Goal: Task Accomplishment & Management: Manage account settings

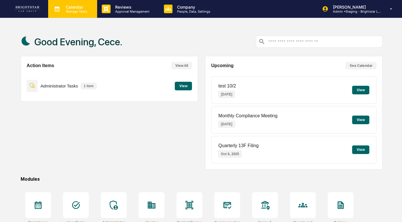
click at [84, 7] on p "Calendar" at bounding box center [75, 7] width 29 height 5
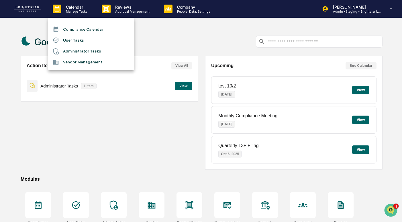
click at [83, 40] on li "User Tasks" at bounding box center [91, 40] width 86 height 11
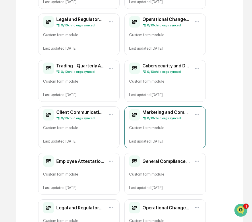
click at [182, 135] on div "Marketing and Communications - Quarterly Attestation (Copy) 0 / 10 child orgs s…" at bounding box center [164, 127] width 81 height 42
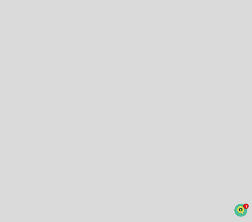
scroll to position [55, 0]
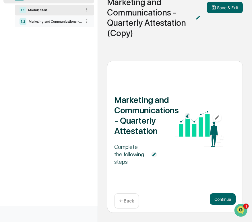
click at [54, 23] on div "1.2 Marketing and Communications - Quarterly Attestation" at bounding box center [54, 21] width 79 height 11
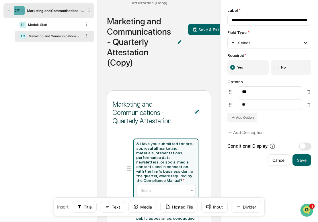
scroll to position [22, 0]
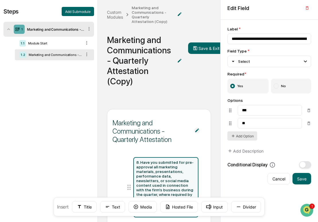
click at [238, 136] on button "Add Option" at bounding box center [242, 135] width 30 height 9
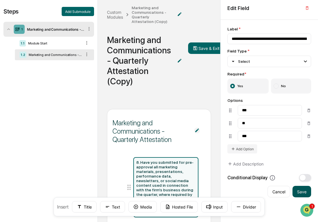
type input "***"
click at [296, 192] on button "Save" at bounding box center [302, 191] width 19 height 11
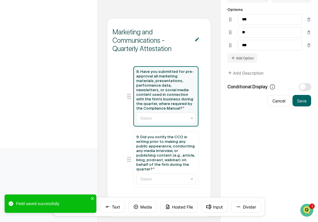
scroll to position [119, 0]
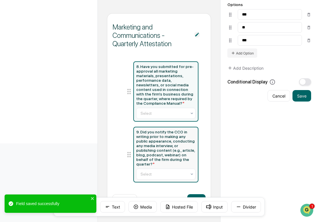
click at [146, 143] on div "9. Did you notify the CCO in writing prior to making any public appearance, con…" at bounding box center [165, 148] width 59 height 37
type input "**********"
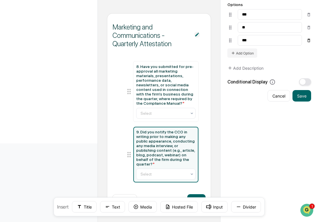
click at [308, 43] on button at bounding box center [309, 40] width 5 height 9
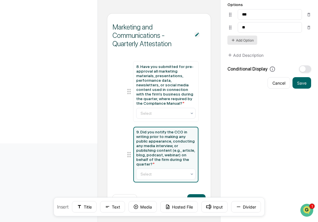
click at [241, 42] on button "Add Option" at bounding box center [242, 40] width 30 height 9
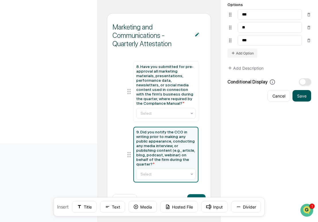
type input "***"
click at [304, 95] on button "Save" at bounding box center [302, 95] width 19 height 11
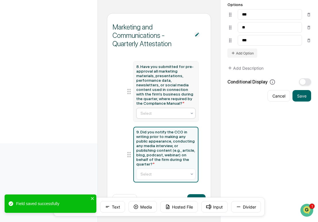
scroll to position [0, 0]
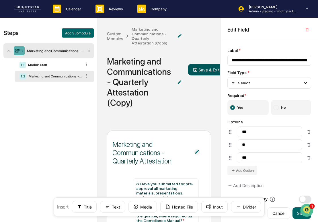
click at [207, 70] on button "Save & Exit" at bounding box center [206, 69] width 36 height 11
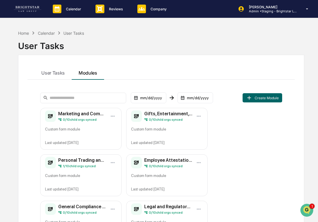
click at [85, 124] on div "Marketing and Communications - Quarterly Attestation (Copy) 0 / 10 child orgs s…" at bounding box center [80, 129] width 81 height 42
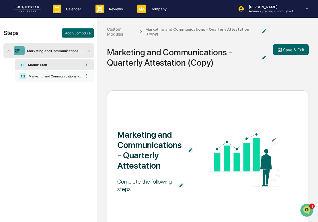
click at [46, 78] on div "Marketing and Communications - Quarterly Attestation" at bounding box center [53, 76] width 55 height 4
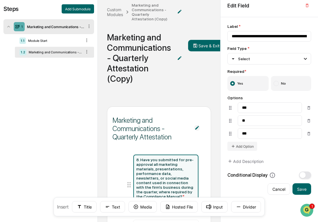
scroll to position [55, 0]
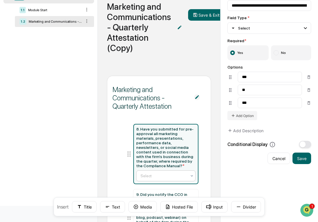
click at [163, 175] on div at bounding box center [164, 176] width 46 height 6
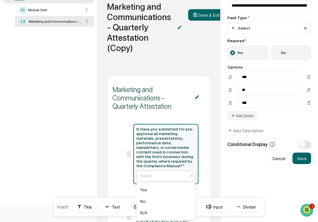
click at [163, 175] on div at bounding box center [164, 176] width 46 height 6
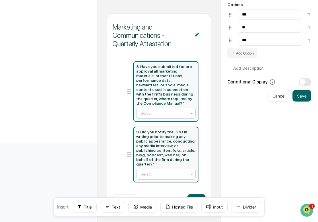
click at [163, 175] on div at bounding box center [164, 174] width 46 height 6
type input "**********"
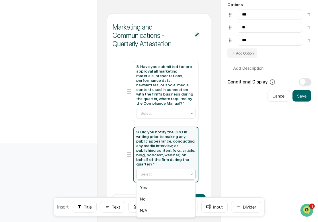
click at [163, 174] on div at bounding box center [164, 174] width 46 height 6
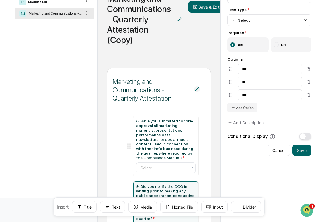
scroll to position [0, 0]
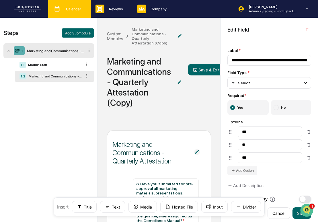
click at [80, 13] on div "Calendar Manage Tasks" at bounding box center [68, 9] width 37 height 9
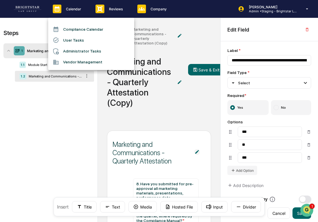
click at [67, 38] on li "User Tasks" at bounding box center [91, 40] width 86 height 11
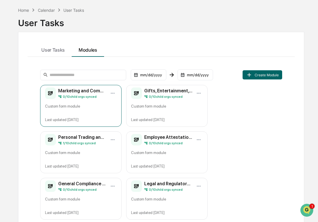
scroll to position [187, 0]
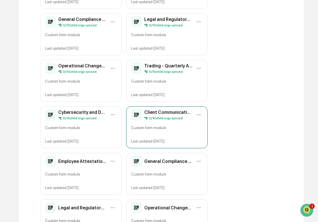
click at [153, 136] on div "Client Communications and Complaints - Quarterly Attestation (Copy) 0 / 10 chil…" at bounding box center [166, 127] width 81 height 42
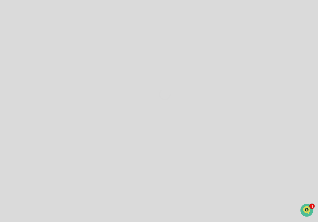
scroll to position [44, 0]
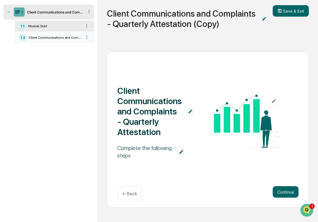
click at [53, 36] on div "Client Communications and Complaints - Quarterly Attestation" at bounding box center [53, 38] width 55 height 4
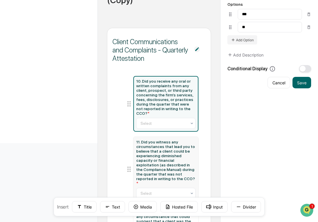
scroll to position [0, 0]
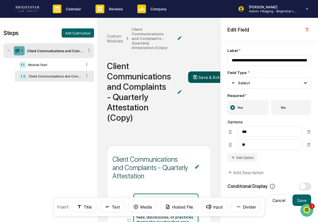
click at [205, 80] on button "Save & Exit" at bounding box center [206, 76] width 36 height 11
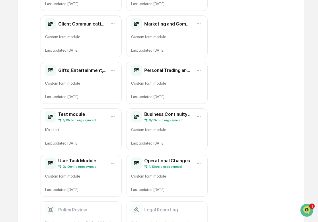
scroll to position [462, 0]
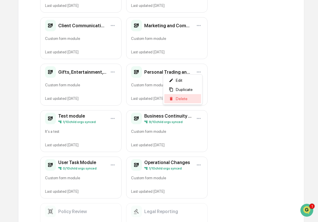
click at [187, 102] on div "Delete" at bounding box center [182, 98] width 37 height 9
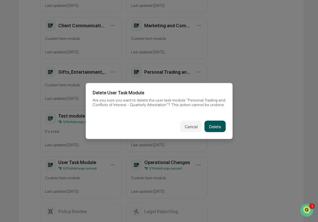
click at [218, 126] on button "Delete" at bounding box center [214, 126] width 21 height 11
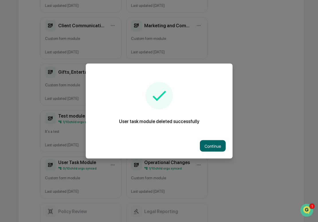
scroll to position [416, 0]
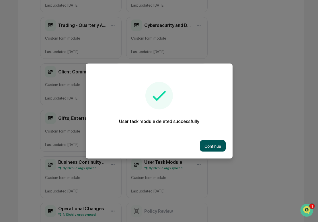
click at [217, 149] on button "Continue" at bounding box center [213, 145] width 26 height 11
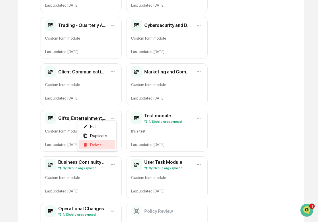
click at [100, 145] on span "Delete" at bounding box center [96, 145] width 12 height 5
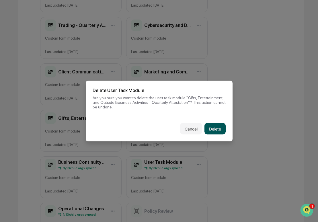
click at [213, 132] on button "Delete" at bounding box center [214, 128] width 21 height 11
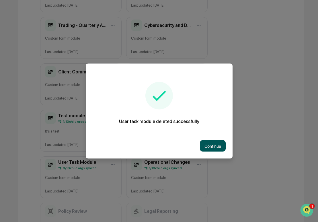
click at [211, 147] on button "Continue" at bounding box center [213, 145] width 26 height 11
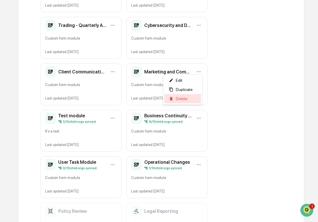
click at [190, 99] on div "Delete" at bounding box center [182, 98] width 37 height 9
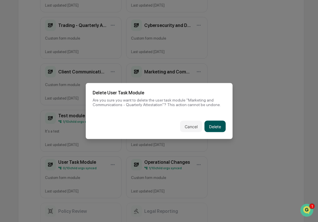
click at [213, 128] on button "Delete" at bounding box center [214, 126] width 21 height 11
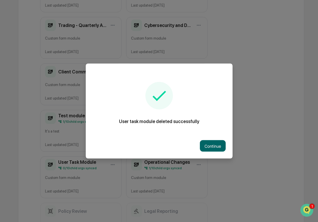
scroll to position [370, 0]
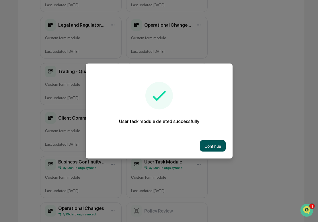
click at [216, 145] on button "Continue" at bounding box center [213, 145] width 26 height 11
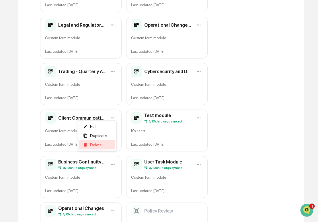
click at [105, 147] on div "Delete" at bounding box center [97, 144] width 37 height 9
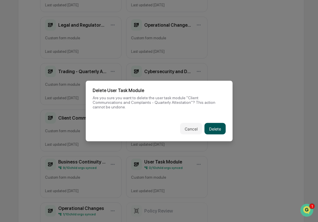
click at [217, 132] on button "Delete" at bounding box center [214, 128] width 21 height 11
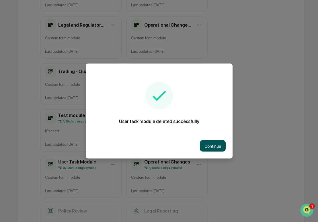
click at [206, 147] on button "Continue" at bounding box center [213, 145] width 26 height 11
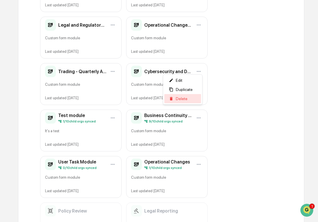
click at [190, 102] on div "Delete" at bounding box center [182, 98] width 37 height 9
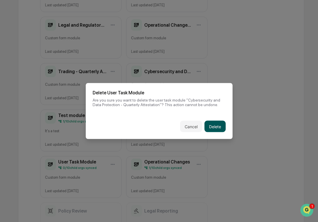
click at [215, 128] on button "Delete" at bounding box center [214, 126] width 21 height 11
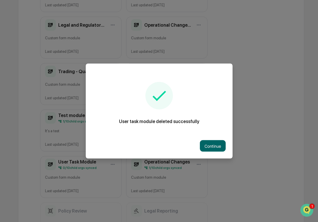
scroll to position [324, 0]
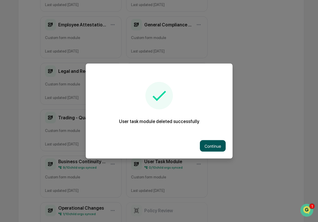
click at [207, 143] on button "Continue" at bounding box center [213, 145] width 26 height 11
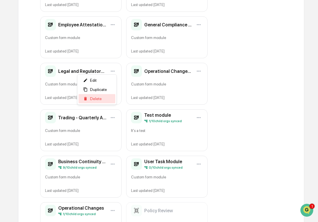
click at [103, 100] on div "Delete" at bounding box center [97, 98] width 37 height 9
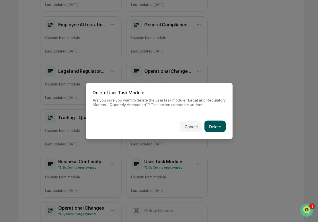
click at [206, 126] on button "Delete" at bounding box center [214, 126] width 21 height 11
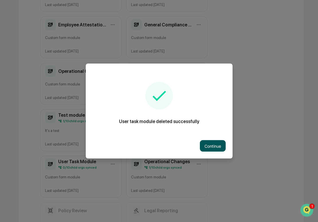
click at [202, 144] on button "Continue" at bounding box center [213, 145] width 26 height 11
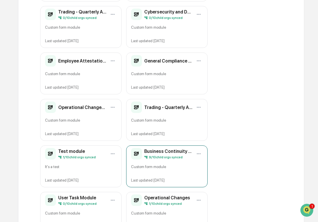
scroll to position [277, 0]
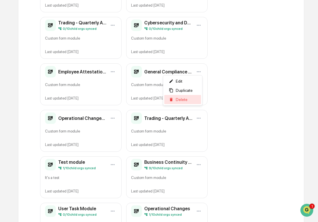
click at [185, 98] on span "Delete" at bounding box center [182, 99] width 12 height 5
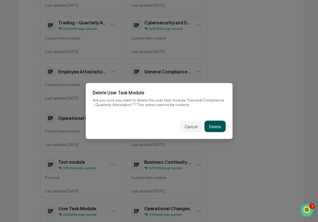
click at [217, 124] on button "Delete" at bounding box center [214, 126] width 21 height 11
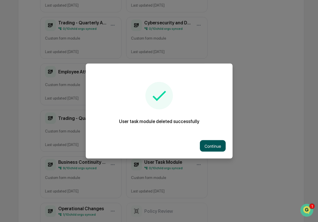
click at [210, 149] on button "Continue" at bounding box center [213, 145] width 26 height 11
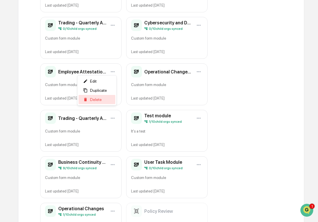
click at [99, 100] on span "Delete" at bounding box center [96, 99] width 12 height 5
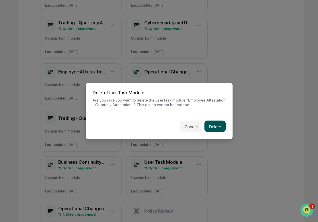
click at [221, 128] on button "Delete" at bounding box center [214, 126] width 21 height 11
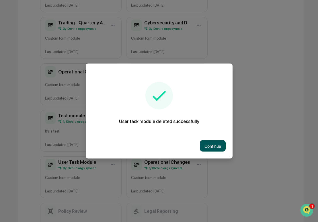
click at [208, 143] on button "Continue" at bounding box center [213, 145] width 26 height 11
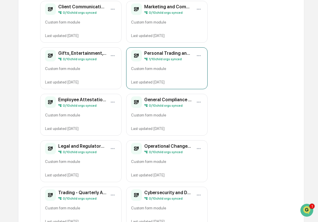
scroll to position [108, 0]
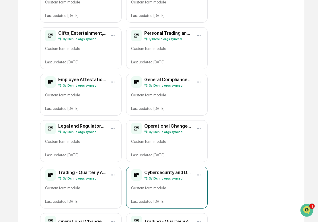
click at [139, 185] on div "Custom form module" at bounding box center [167, 189] width 72 height 9
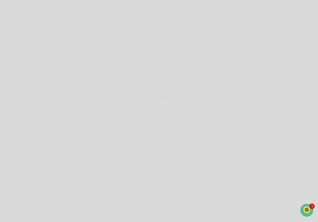
scroll to position [39, 0]
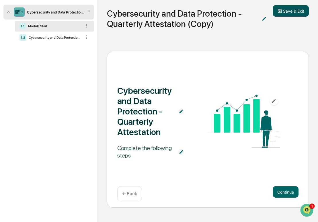
click at [285, 14] on button "Save & Exit" at bounding box center [291, 10] width 36 height 11
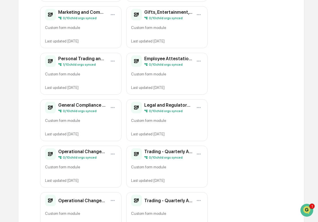
scroll to position [148, 0]
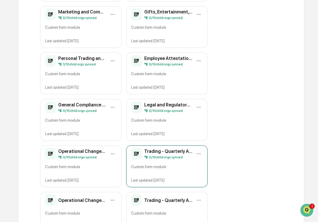
click at [148, 158] on div "Trading - Quarterly Attestation (Copy) 0 / 10 child orgs synced Custom form mod…" at bounding box center [166, 166] width 81 height 42
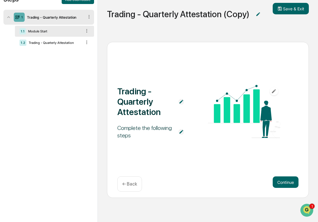
scroll to position [39, 0]
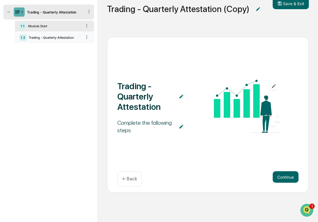
click at [50, 40] on div "1.2 Trading - Quarterly Attestation" at bounding box center [54, 37] width 79 height 11
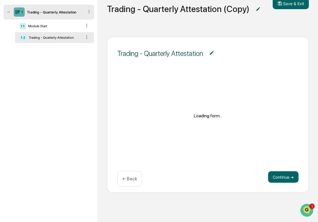
scroll to position [82, 0]
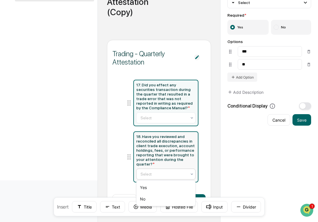
click at [155, 176] on div at bounding box center [164, 174] width 46 height 6
type input "**********"
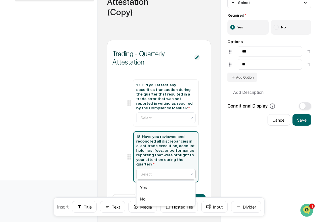
click at [169, 146] on div "18. Have you reviewed and reconciled all discrepancies in client trade executio…" at bounding box center [165, 150] width 59 height 32
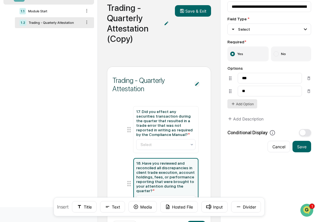
click at [248, 107] on button "Add Option" at bounding box center [242, 103] width 30 height 9
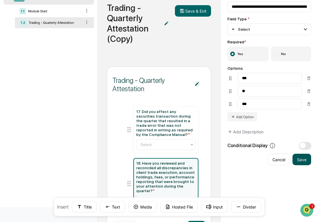
type input "***"
click at [307, 165] on button "Save" at bounding box center [302, 159] width 19 height 11
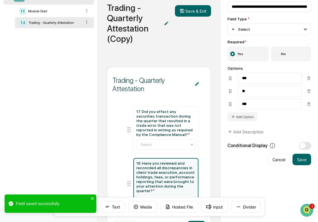
scroll to position [82, 0]
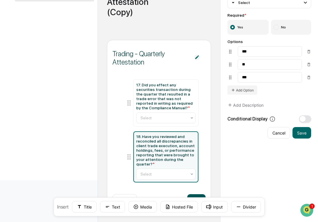
click at [199, 195] on button "Next" at bounding box center [196, 199] width 18 height 11
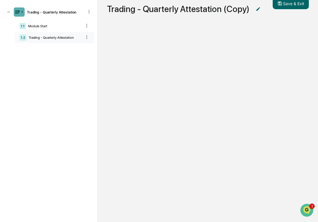
click at [52, 42] on div "1.2 Trading - Quarterly Attestation" at bounding box center [54, 37] width 79 height 11
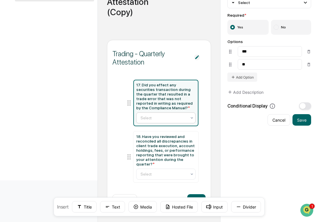
click at [156, 116] on div at bounding box center [164, 118] width 46 height 6
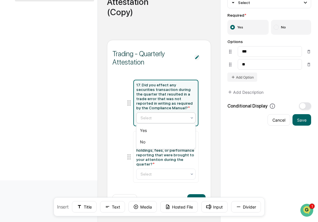
click at [156, 116] on div at bounding box center [164, 118] width 46 height 6
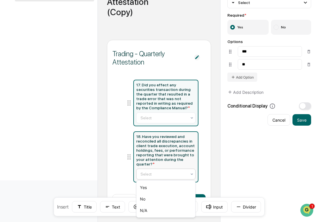
click at [162, 174] on div at bounding box center [164, 174] width 46 height 6
type input "**********"
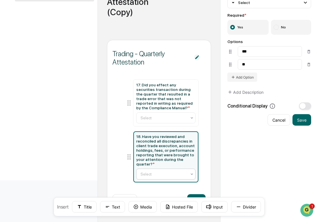
click at [162, 174] on div at bounding box center [164, 174] width 46 height 6
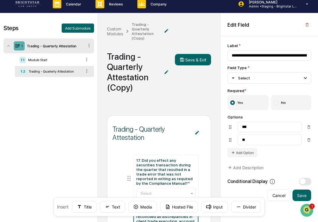
scroll to position [0, 0]
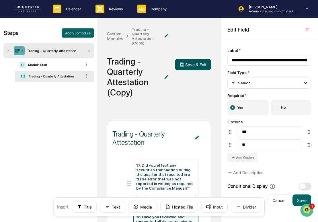
click at [188, 65] on button "Save & Exit" at bounding box center [193, 64] width 36 height 11
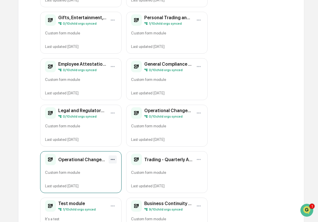
scroll to position [189, 0]
click at [85, 170] on div "Custom form module" at bounding box center [81, 174] width 72 height 9
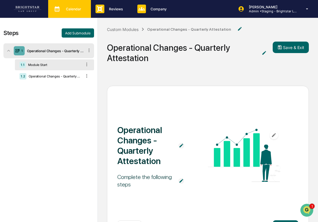
click at [63, 6] on div "Calendar Manage Tasks" at bounding box center [68, 9] width 37 height 9
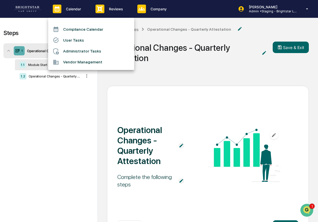
click at [65, 43] on li "User Tasks" at bounding box center [91, 40] width 86 height 11
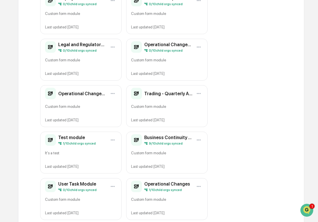
scroll to position [250, 0]
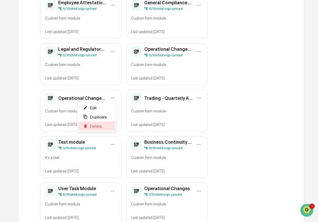
click at [107, 126] on div "Delete" at bounding box center [97, 126] width 37 height 9
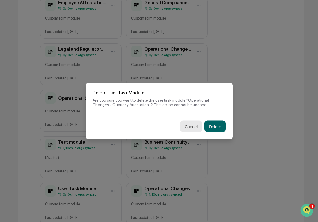
click at [194, 124] on button "Cancel" at bounding box center [191, 126] width 22 height 11
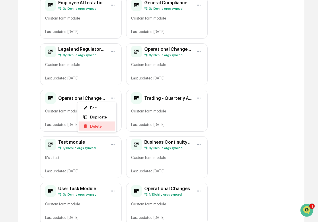
click at [98, 127] on span "Delete" at bounding box center [96, 126] width 12 height 5
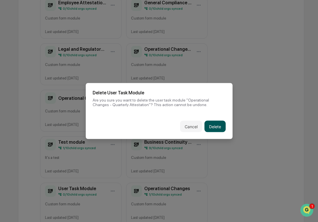
click at [212, 122] on button "Delete" at bounding box center [214, 126] width 21 height 11
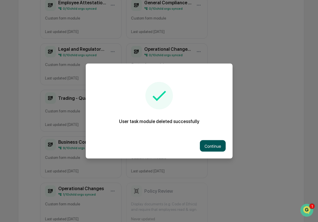
click at [213, 146] on button "Continue" at bounding box center [213, 145] width 26 height 11
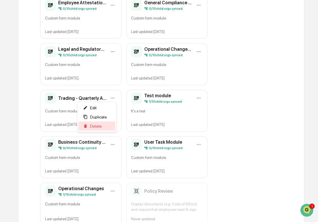
click at [105, 125] on div "Delete" at bounding box center [97, 126] width 37 height 9
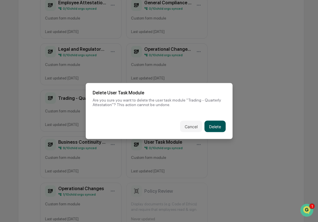
click at [217, 129] on button "Delete" at bounding box center [214, 126] width 21 height 11
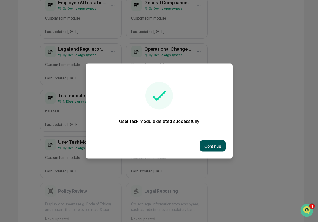
click at [207, 146] on button "Continue" at bounding box center [213, 145] width 26 height 11
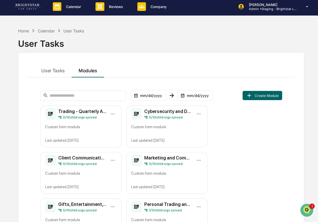
scroll to position [3, 0]
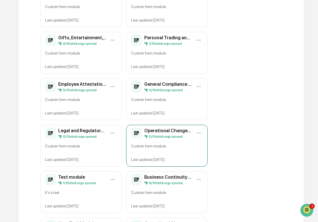
click at [156, 149] on div "Custom form module" at bounding box center [167, 147] width 72 height 9
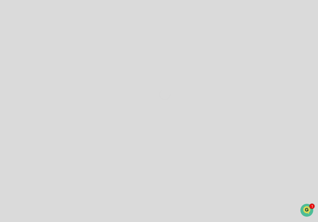
scroll to position [39, 0]
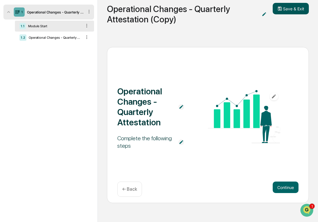
click at [297, 6] on button "Save & Exit" at bounding box center [291, 8] width 36 height 11
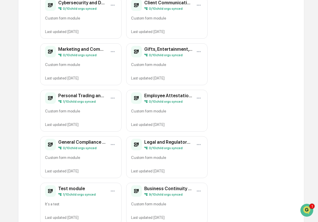
scroll to position [158, 0]
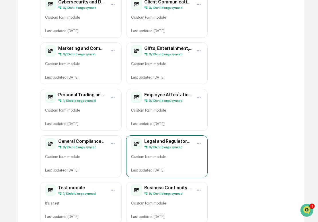
click at [141, 150] on div "Legal and Regulatory Matters - Quarterly Attestation (Copy) 0 / 10 child orgs s…" at bounding box center [166, 156] width 81 height 42
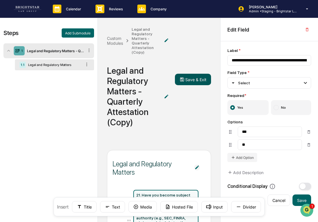
click at [189, 79] on button "Save & Exit" at bounding box center [193, 79] width 36 height 11
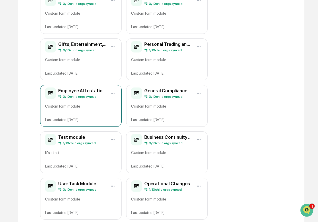
scroll to position [215, 0]
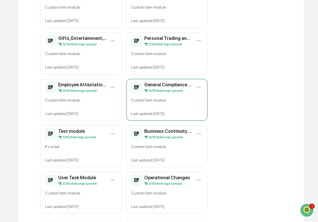
click at [175, 96] on div "General Compliance - Quarterly Attestation (Copy) 0 / 10 child orgs synced Cust…" at bounding box center [166, 100] width 81 height 42
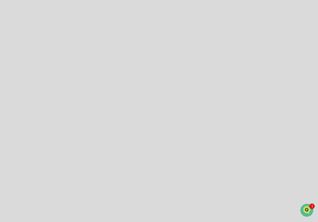
scroll to position [39, 0]
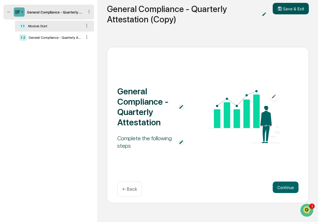
click at [285, 6] on button "Save & Exit" at bounding box center [291, 8] width 36 height 11
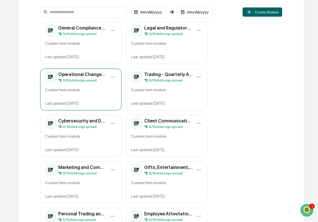
scroll to position [87, 0]
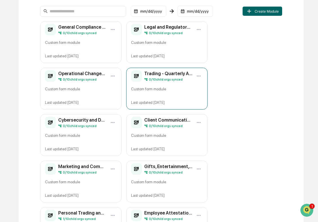
click at [170, 97] on div "Trading - Quarterly Attestation (Copy) 0 / 10 child orgs synced Custom form mod…" at bounding box center [166, 89] width 81 height 42
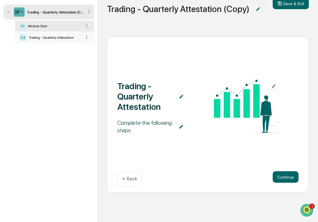
click at [58, 40] on div "1.2 Trading - Quarterly Attestation" at bounding box center [54, 37] width 79 height 11
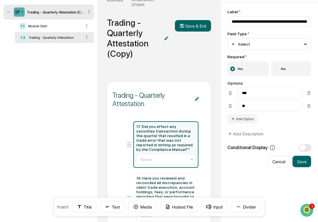
scroll to position [82, 0]
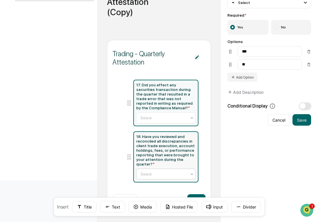
click at [143, 173] on div at bounding box center [164, 174] width 46 height 6
type input "**********"
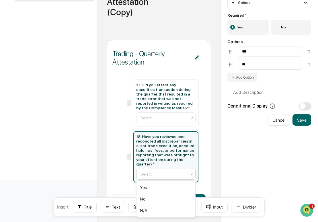
click at [143, 173] on div at bounding box center [164, 174] width 46 height 6
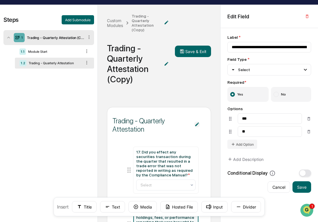
scroll to position [0, 0]
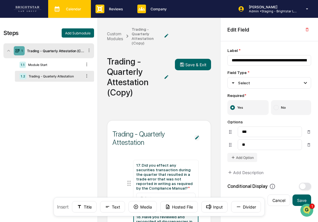
click at [63, 15] on div "Calendar Manage Tasks" at bounding box center [69, 9] width 43 height 18
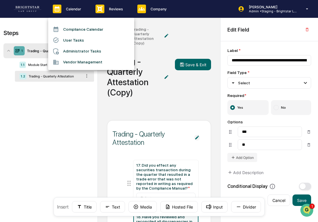
click at [67, 41] on li "User Tasks" at bounding box center [91, 40] width 86 height 11
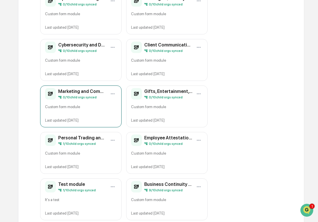
scroll to position [173, 0]
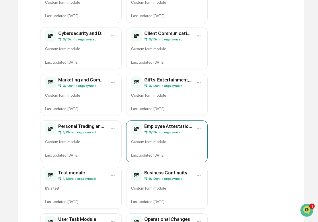
click at [174, 141] on div "Custom form module" at bounding box center [167, 143] width 72 height 9
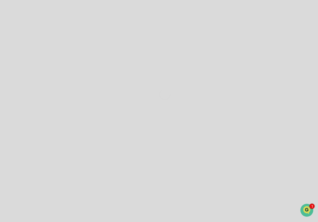
scroll to position [39, 0]
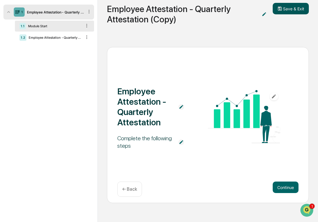
click at [283, 10] on icon at bounding box center [279, 8] width 5 height 5
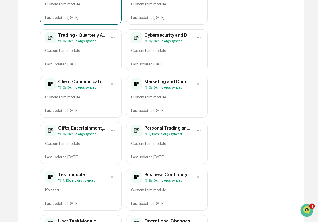
scroll to position [172, 0]
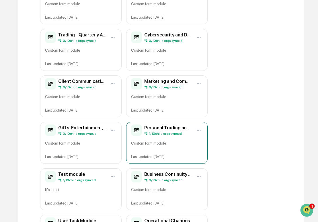
click at [155, 141] on div "Custom form module" at bounding box center [167, 145] width 72 height 9
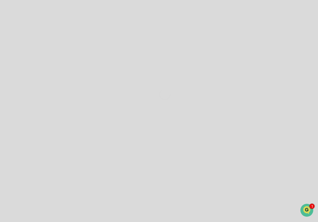
scroll to position [39, 0]
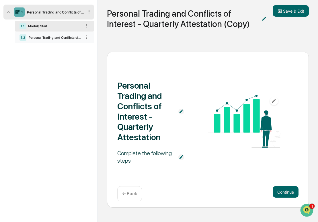
click at [54, 36] on div "Personal Trading and Conflicts of Interest - Quarterly Attestation" at bounding box center [53, 38] width 55 height 4
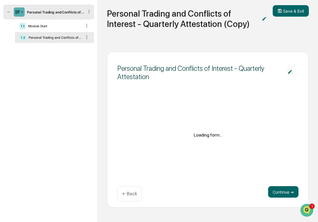
scroll to position [172, 0]
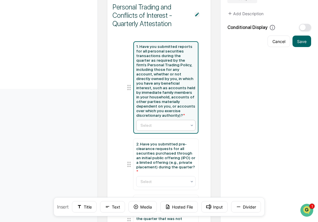
click at [154, 127] on div at bounding box center [164, 125] width 46 height 6
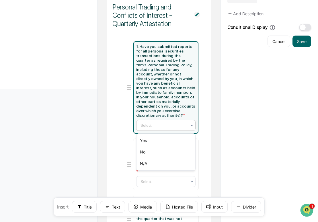
click at [154, 127] on div at bounding box center [164, 125] width 46 height 6
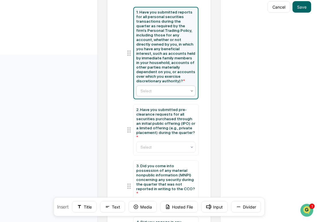
scroll to position [217, 0]
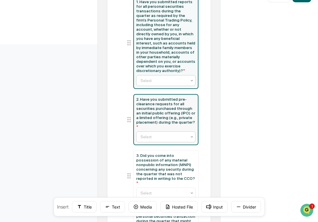
click at [155, 139] on div at bounding box center [164, 137] width 46 height 6
type input "**********"
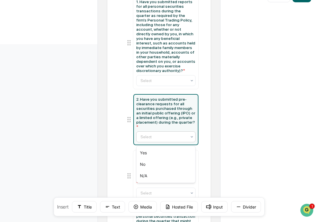
click at [155, 139] on div at bounding box center [164, 137] width 46 height 6
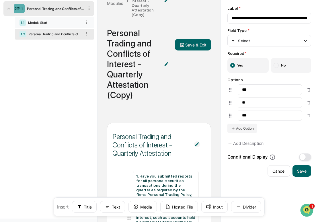
scroll to position [0, 0]
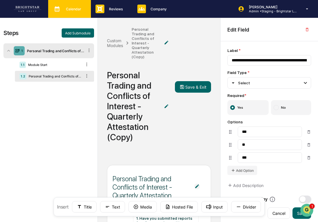
click at [74, 9] on p "Calendar" at bounding box center [72, 9] width 23 height 4
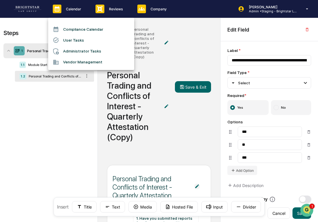
click at [73, 38] on li "User Tasks" at bounding box center [91, 40] width 86 height 11
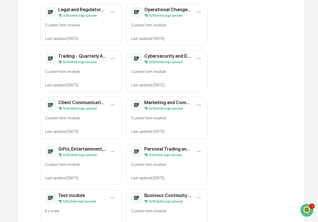
scroll to position [209, 0]
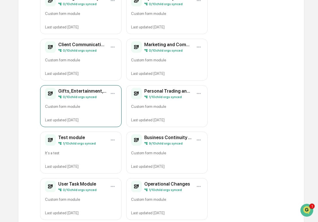
click at [80, 106] on div "Custom form module" at bounding box center [81, 108] width 72 height 9
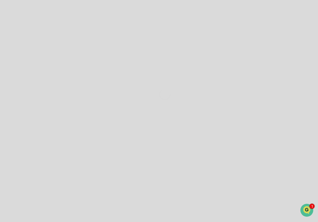
scroll to position [44, 0]
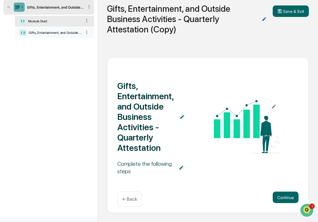
click at [60, 32] on div "Gifts, Entertainment, and Outside Business Activities - Quarterly Attestation" at bounding box center [53, 33] width 55 height 4
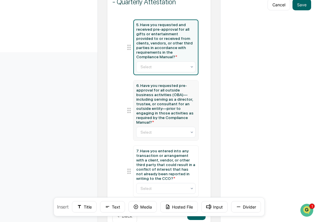
scroll to position [233, 0]
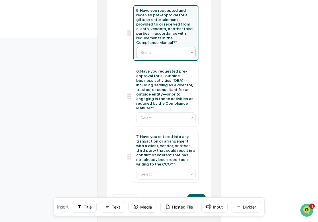
click at [169, 50] on div at bounding box center [164, 53] width 46 height 6
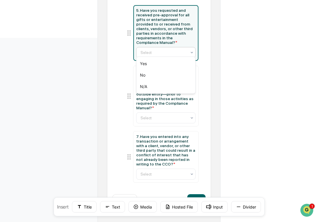
click at [169, 50] on div at bounding box center [164, 53] width 46 height 6
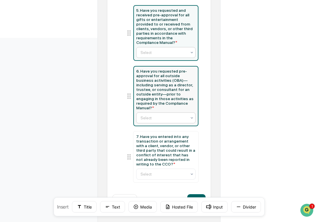
click at [155, 116] on div at bounding box center [164, 118] width 46 height 6
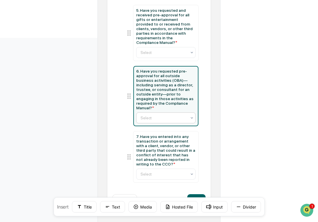
click at [155, 116] on div at bounding box center [164, 118] width 46 height 6
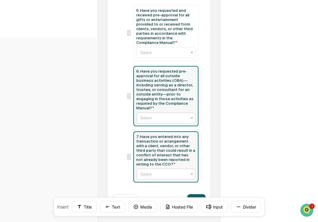
click at [165, 177] on div at bounding box center [164, 174] width 46 height 6
type input "**********"
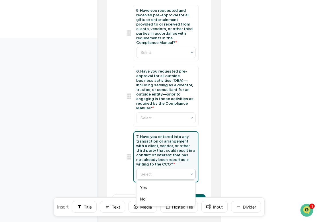
click at [165, 177] on div at bounding box center [164, 174] width 46 height 6
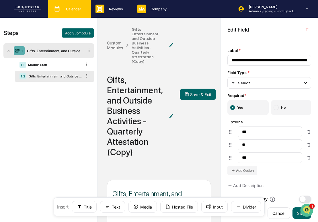
click at [69, 11] on div "Calendar Manage Tasks" at bounding box center [68, 9] width 37 height 9
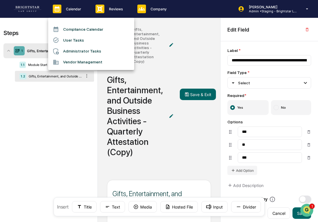
click at [79, 38] on li "User Tasks" at bounding box center [91, 40] width 86 height 11
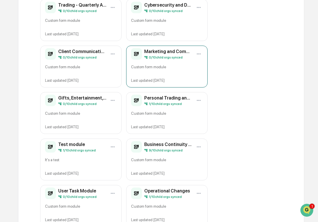
click at [154, 76] on div "Marketing and Communications - Quarterly Attestation (Copy) 0 / 10 child orgs s…" at bounding box center [166, 67] width 81 height 42
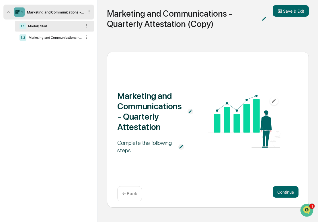
scroll to position [39, 0]
click at [59, 33] on div "1.2 Marketing and Communications - Quarterly Attestation" at bounding box center [54, 37] width 79 height 11
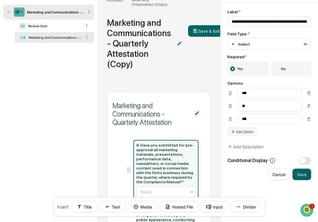
scroll to position [119, 0]
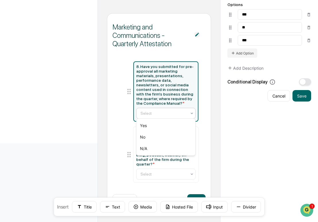
click at [166, 114] on div at bounding box center [164, 113] width 46 height 6
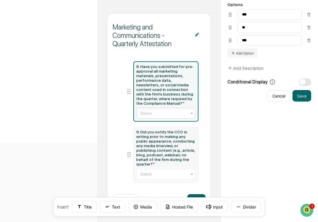
type input "*"
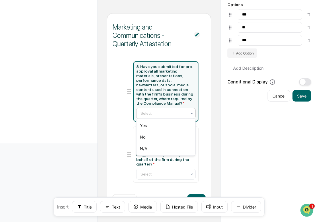
click at [112, 114] on div "Marketing and Communications - Quarterly Attestation 8. Have you submitted for …" at bounding box center [159, 113] width 104 height 200
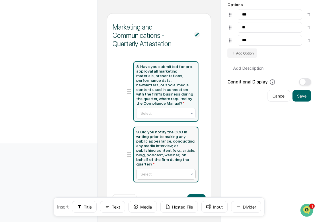
click at [179, 175] on div at bounding box center [164, 174] width 46 height 6
type input "**********"
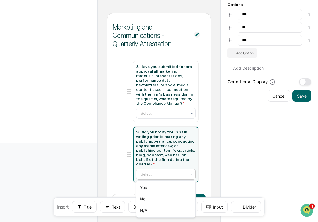
click at [181, 175] on div at bounding box center [164, 174] width 46 height 6
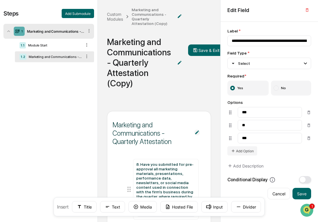
scroll to position [0, 0]
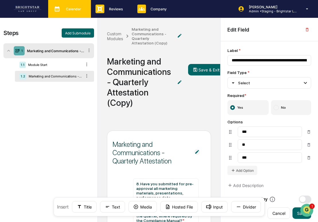
click at [73, 13] on div "Calendar Manage Tasks" at bounding box center [68, 9] width 37 height 9
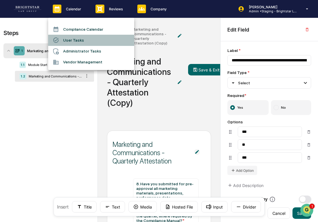
click at [79, 40] on li "User Tasks" at bounding box center [91, 40] width 86 height 11
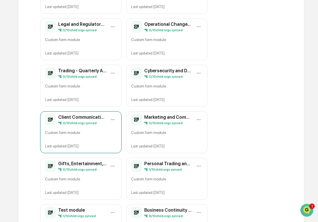
click at [79, 136] on div "Custom form module" at bounding box center [81, 134] width 72 height 9
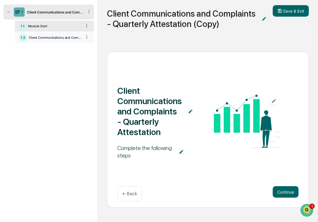
click at [53, 36] on div "Client Communications and Complaints - Quarterly Attestation" at bounding box center [53, 38] width 55 height 4
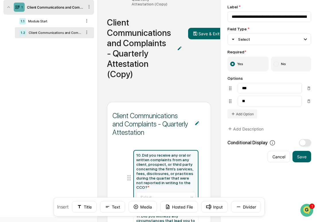
scroll to position [136, 0]
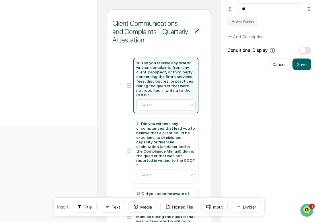
click at [162, 102] on div at bounding box center [164, 105] width 46 height 6
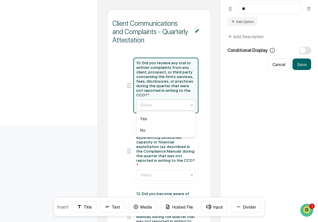
click at [162, 102] on div at bounding box center [164, 105] width 46 height 6
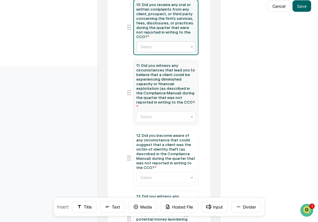
scroll to position [201, 0]
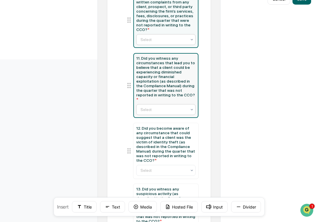
click at [166, 111] on div at bounding box center [164, 110] width 46 height 6
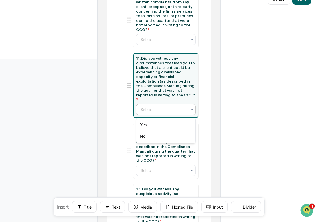
click at [166, 111] on div at bounding box center [164, 110] width 46 height 6
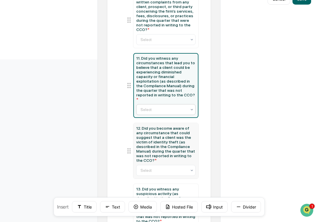
scroll to position [219, 0]
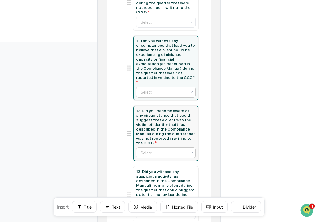
click at [152, 155] on div at bounding box center [164, 153] width 46 height 6
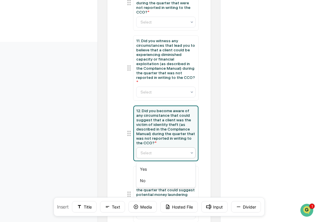
click at [152, 155] on div at bounding box center [164, 153] width 46 height 6
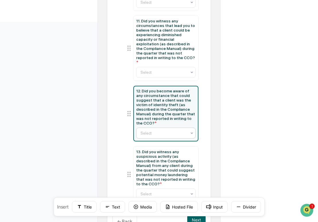
scroll to position [262, 0]
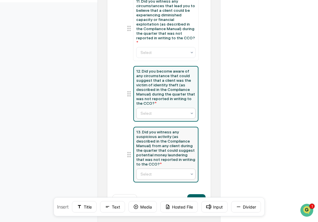
click at [148, 174] on div at bounding box center [164, 174] width 46 height 6
type input "**********"
click at [148, 174] on div at bounding box center [164, 174] width 46 height 6
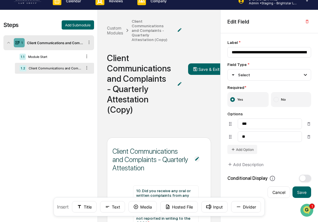
scroll to position [0, 0]
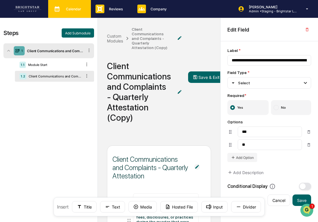
click at [75, 14] on div "Calendar Manage Tasks" at bounding box center [69, 9] width 43 height 18
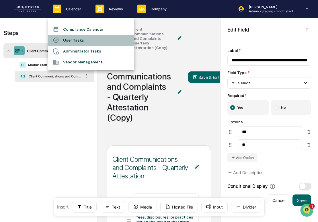
click at [77, 39] on li "User Tasks" at bounding box center [91, 40] width 86 height 11
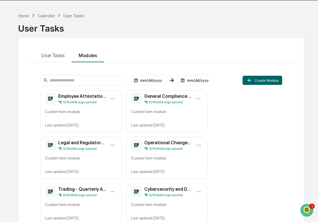
scroll to position [18, 0]
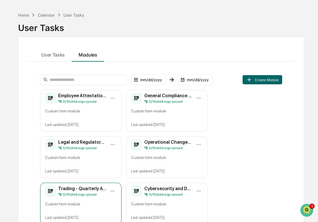
click at [83, 201] on div "Custom form module" at bounding box center [81, 205] width 72 height 9
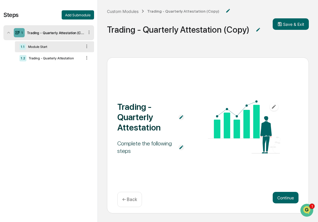
click at [46, 64] on div "1.1 Module Start 1.2 Trading - Quarterly Attestation" at bounding box center [48, 52] width 91 height 24
click at [50, 63] on div "1.2 Trading - Quarterly Attestation" at bounding box center [54, 58] width 79 height 11
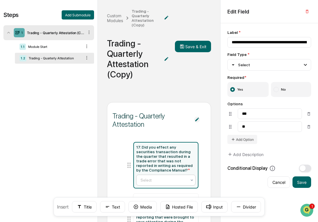
click at [149, 179] on div at bounding box center [164, 180] width 46 height 6
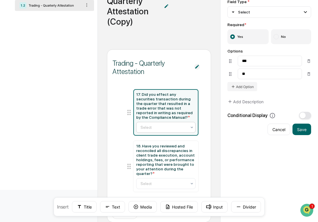
scroll to position [82, 0]
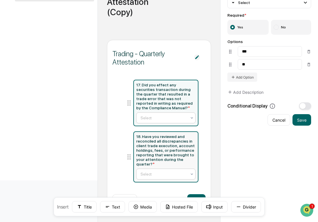
click at [156, 175] on div at bounding box center [164, 174] width 46 height 6
type input "**********"
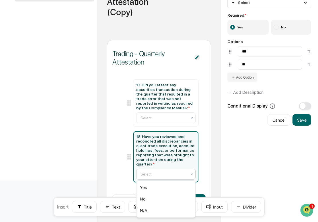
click at [156, 175] on div at bounding box center [164, 174] width 46 height 6
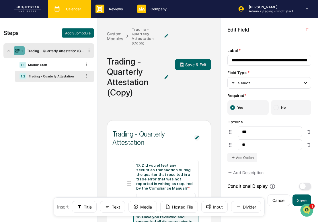
click at [62, 11] on div "Calendar Manage Tasks" at bounding box center [68, 9] width 37 height 9
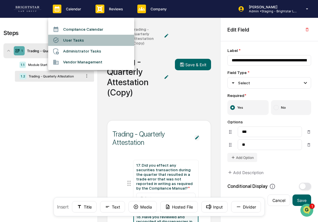
click at [70, 42] on li "User Tasks" at bounding box center [91, 40] width 86 height 11
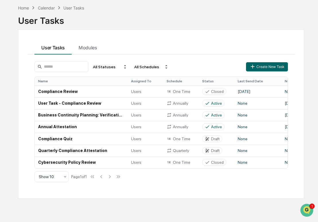
scroll to position [27, 0]
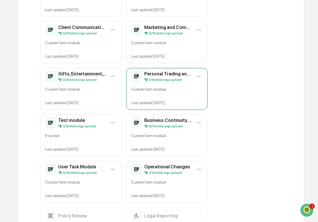
scroll to position [225, 0]
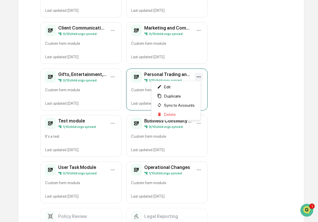
click at [177, 104] on span "Sync to Accounts" at bounding box center [179, 105] width 31 height 5
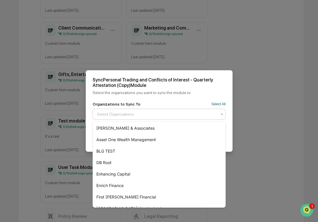
click at [157, 112] on div at bounding box center [157, 114] width 120 height 6
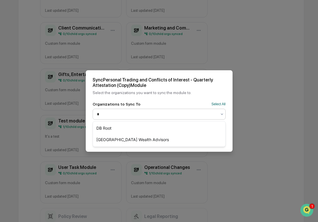
type input "**"
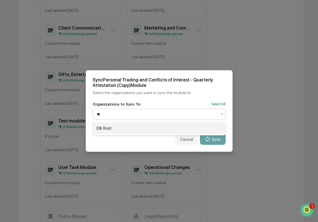
click at [146, 127] on div "DB Root" at bounding box center [159, 127] width 133 height 11
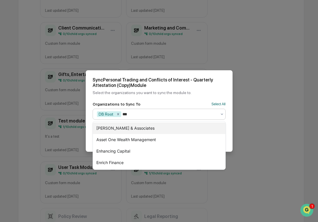
type input "****"
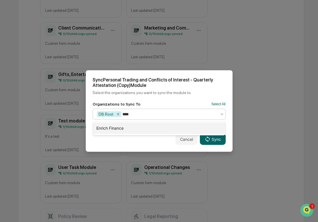
click at [146, 127] on div "Enrich Finance" at bounding box center [159, 127] width 133 height 11
type input "****"
click at [150, 126] on div "Enhancing Capital" at bounding box center [159, 127] width 133 height 11
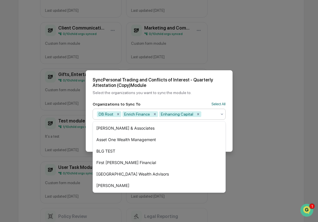
click at [229, 130] on div "Cancel Sync" at bounding box center [159, 138] width 147 height 25
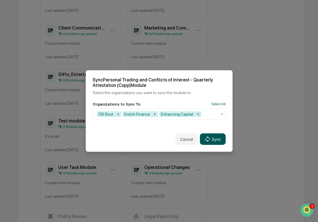
click at [216, 140] on button "Sync" at bounding box center [213, 138] width 26 height 11
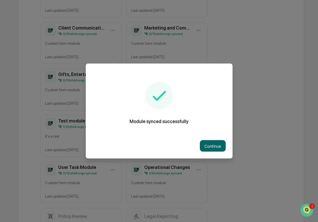
click at [216, 139] on div "Continue" at bounding box center [159, 145] width 147 height 25
click at [212, 143] on button "Continue" at bounding box center [213, 145] width 26 height 11
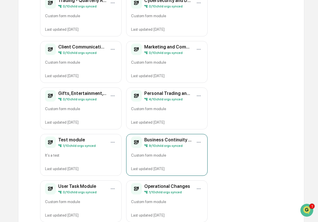
scroll to position [198, 0]
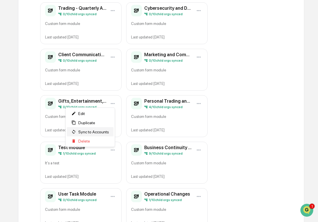
click at [98, 134] on span "Sync to Accounts" at bounding box center [93, 132] width 31 height 5
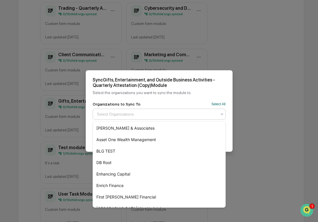
click at [167, 119] on div "Select Organizations" at bounding box center [157, 114] width 126 height 9
type input "**"
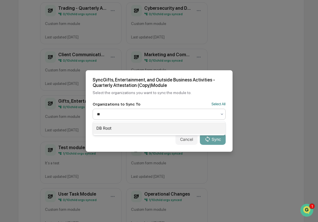
click at [156, 128] on div "DB Root" at bounding box center [159, 127] width 133 height 11
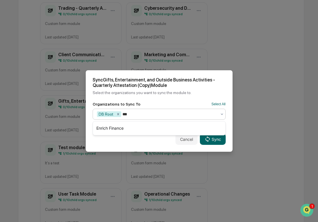
type input "****"
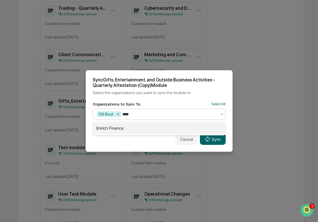
click at [146, 129] on div "Enrich Finance" at bounding box center [159, 127] width 133 height 11
type input "*****"
click at [145, 132] on div "Enhancing Capital" at bounding box center [159, 127] width 133 height 11
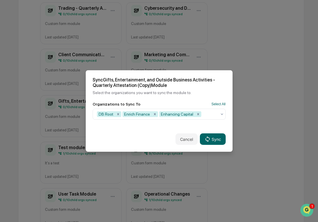
click at [230, 141] on div "Cancel Sync" at bounding box center [159, 138] width 147 height 25
click at [215, 141] on button "Sync" at bounding box center [213, 138] width 26 height 11
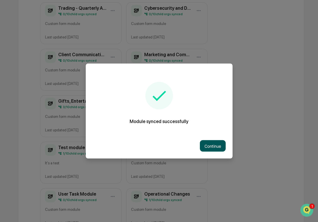
click at [215, 147] on button "Continue" at bounding box center [213, 145] width 26 height 11
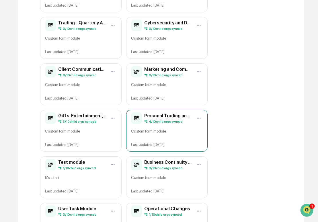
scroll to position [164, 0]
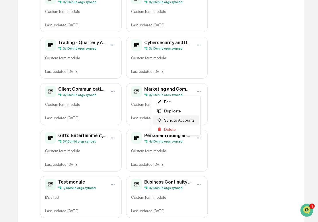
click at [184, 118] on span "Sync to Accounts" at bounding box center [179, 120] width 31 height 5
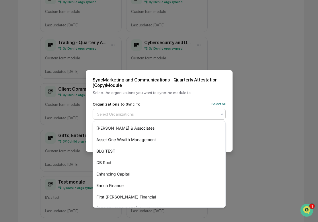
click at [155, 113] on div at bounding box center [157, 114] width 120 height 6
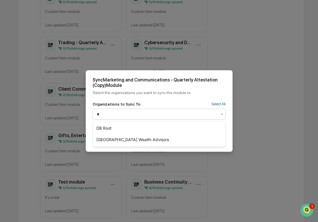
type input "**"
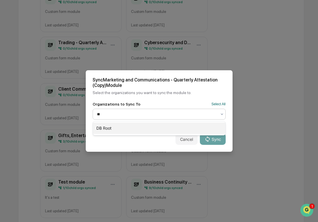
click at [143, 129] on div "DB Root" at bounding box center [159, 127] width 133 height 11
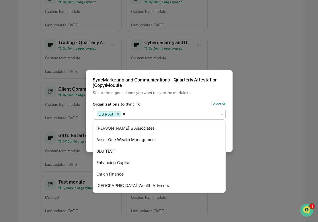
type input "***"
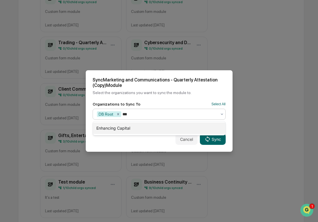
click at [141, 132] on div "Enhancing Capital" at bounding box center [159, 127] width 133 height 11
type input "******"
click at [140, 131] on div "Enrich Finance" at bounding box center [159, 127] width 133 height 11
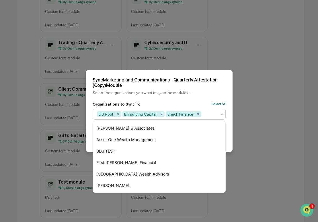
click at [230, 137] on div "Cancel Sync" at bounding box center [159, 138] width 147 height 25
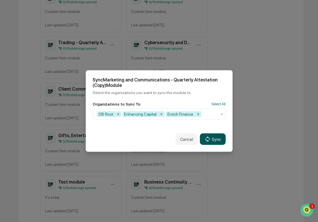
click at [221, 141] on button "Sync" at bounding box center [213, 138] width 26 height 11
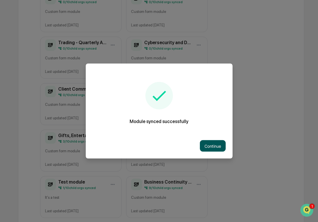
click at [222, 146] on button "Continue" at bounding box center [213, 145] width 26 height 11
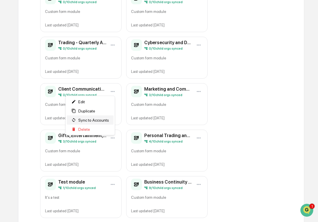
click at [101, 118] on span "Sync to Accounts" at bounding box center [93, 120] width 31 height 5
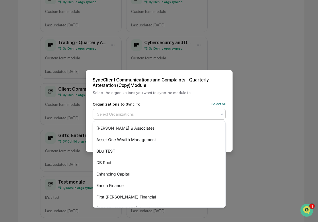
click at [148, 113] on div at bounding box center [157, 114] width 120 height 6
type input "**"
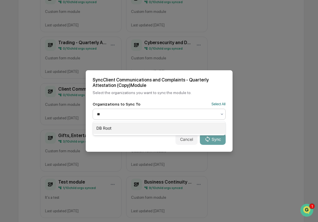
click at [139, 127] on div "DB Root" at bounding box center [159, 127] width 133 height 11
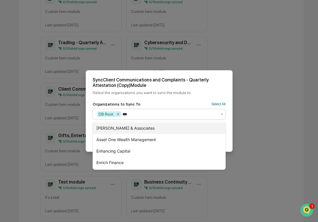
type input "****"
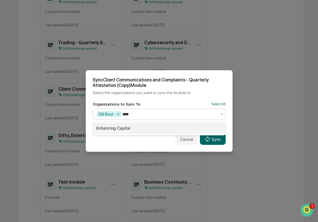
click at [136, 130] on div "Enhancing Capital" at bounding box center [159, 127] width 133 height 11
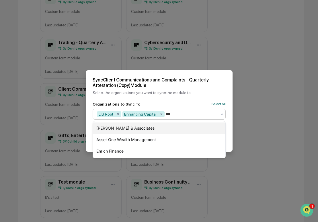
type input "****"
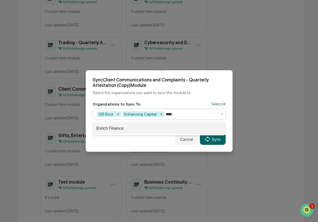
click at [134, 129] on div "Enrich Finance" at bounding box center [159, 127] width 133 height 11
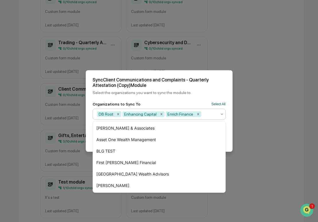
click at [230, 137] on div "Cancel Sync" at bounding box center [159, 138] width 147 height 25
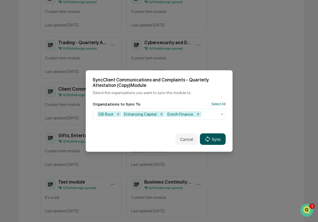
click at [211, 142] on icon at bounding box center [207, 139] width 6 height 6
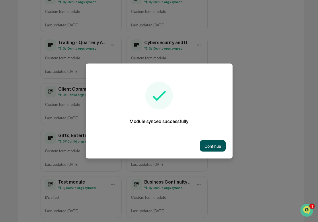
click at [219, 146] on button "Continue" at bounding box center [213, 145] width 26 height 11
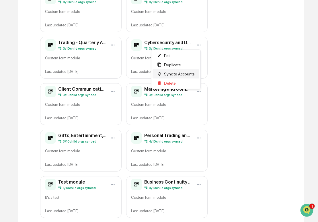
click at [188, 75] on span "Sync to Accounts" at bounding box center [179, 74] width 31 height 5
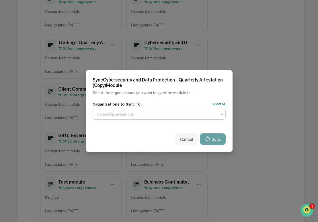
click at [165, 113] on div at bounding box center [157, 114] width 120 height 6
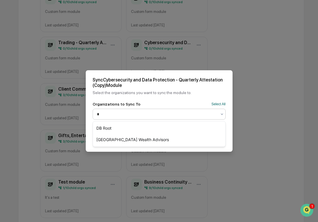
type input "**"
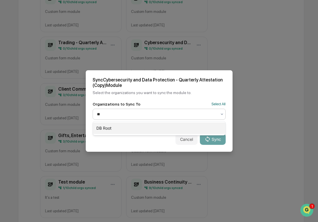
click at [149, 127] on div "DB Root" at bounding box center [159, 127] width 133 height 11
type input "****"
click at [145, 129] on div "Enrich Finance" at bounding box center [159, 127] width 133 height 11
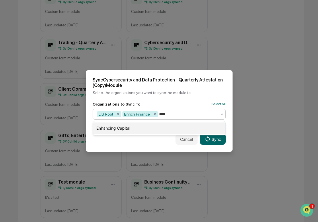
type input "*****"
click at [143, 131] on div "Enhancing Capital" at bounding box center [159, 127] width 133 height 11
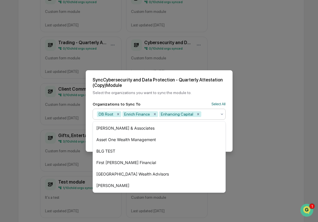
click at [228, 133] on div "Cancel Sync" at bounding box center [159, 138] width 147 height 25
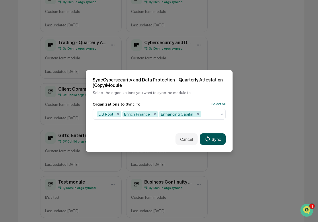
click at [219, 136] on button "Sync" at bounding box center [213, 138] width 26 height 11
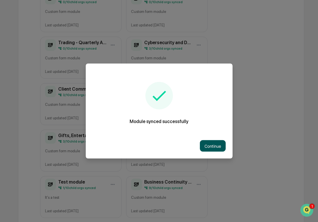
click at [209, 148] on button "Continue" at bounding box center [213, 145] width 26 height 11
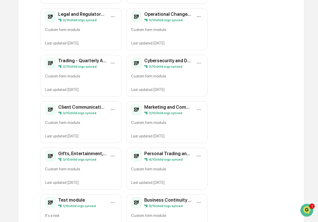
scroll to position [131, 0]
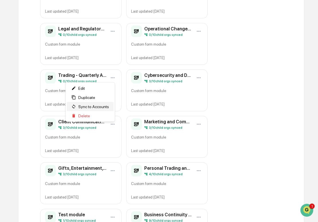
click at [105, 106] on span "Sync to Accounts" at bounding box center [93, 106] width 31 height 5
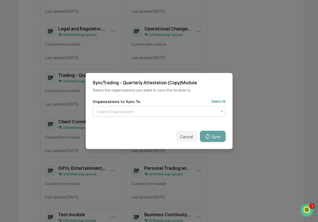
click at [131, 115] on div "Select Organizations" at bounding box center [157, 111] width 126 height 9
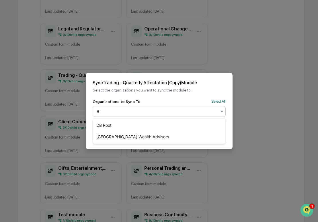
type input "**"
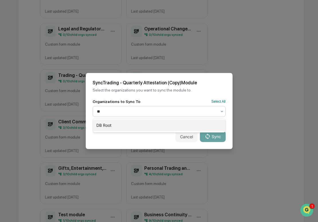
click at [124, 125] on div "DB Root" at bounding box center [159, 125] width 133 height 11
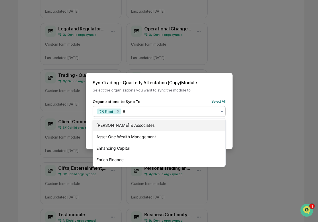
type input "***"
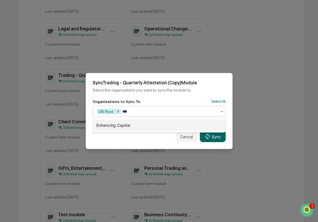
click at [124, 125] on div "Enhancing Capital" at bounding box center [159, 125] width 133 height 11
type input "******"
click at [124, 125] on div "Enrich Finance" at bounding box center [159, 125] width 133 height 11
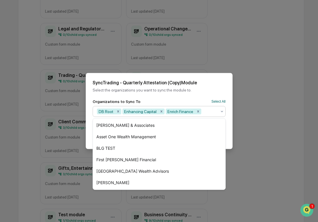
click at [230, 131] on div "Cancel Sync" at bounding box center [159, 136] width 147 height 25
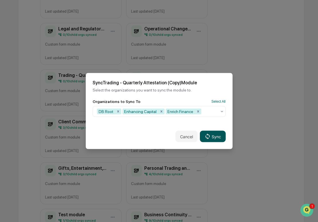
click at [217, 135] on button "Sync" at bounding box center [213, 136] width 26 height 11
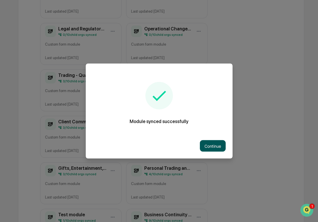
click at [217, 143] on button "Continue" at bounding box center [213, 145] width 26 height 11
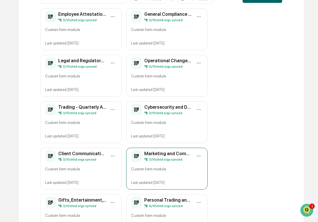
scroll to position [83, 0]
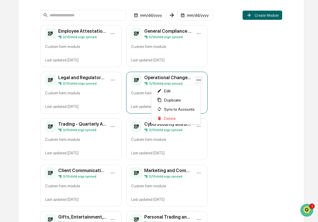
click at [197, 79] on html "Calendar Manage Tasks Reviews Approval Management Company People, Data, Setting…" at bounding box center [159, 28] width 318 height 222
click at [180, 109] on span "Sync to Accounts" at bounding box center [179, 109] width 31 height 5
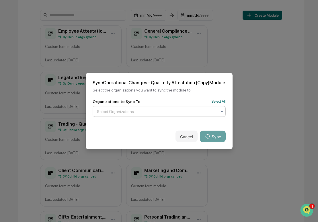
click at [166, 113] on div at bounding box center [157, 112] width 120 height 6
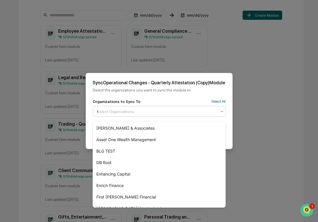
type input "**"
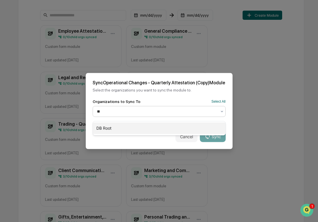
click at [158, 127] on div "DB Root" at bounding box center [159, 127] width 133 height 11
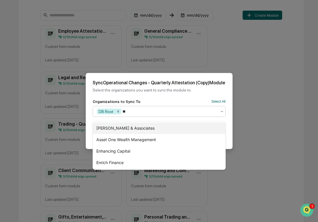
type input "***"
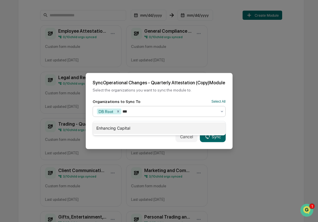
click at [158, 127] on div "Enhancing Capital" at bounding box center [159, 127] width 133 height 11
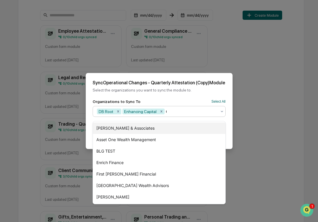
type input "***"
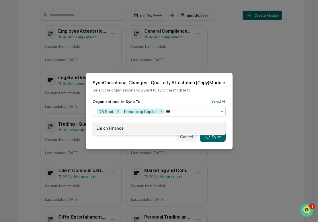
click at [158, 128] on div "Enrich Finance" at bounding box center [159, 127] width 133 height 11
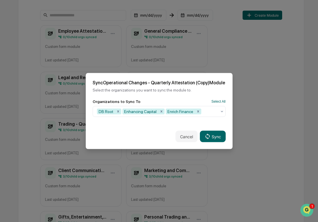
click at [229, 133] on div "Cancel Sync" at bounding box center [159, 136] width 147 height 25
click at [218, 137] on button "Sync" at bounding box center [213, 136] width 26 height 11
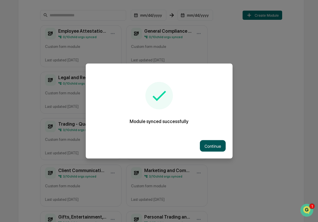
click at [220, 145] on button "Continue" at bounding box center [213, 145] width 26 height 11
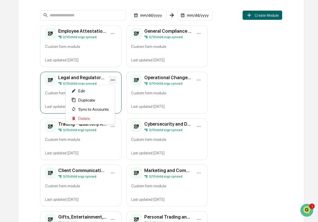
click at [111, 77] on html "Calendar Manage Tasks Reviews Approval Management Company People, Data, Setting…" at bounding box center [159, 28] width 318 height 222
click at [97, 108] on span "Sync to Accounts" at bounding box center [93, 109] width 31 height 5
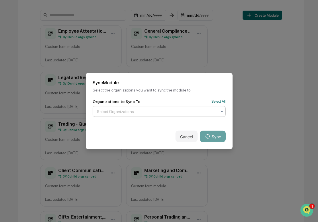
click at [121, 110] on div at bounding box center [157, 112] width 120 height 6
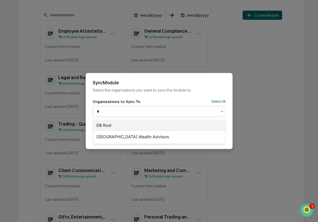
type input "**"
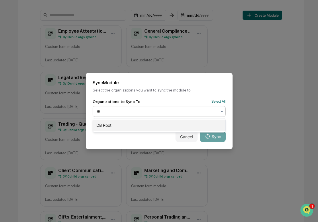
click at [119, 122] on div "DB Root" at bounding box center [159, 125] width 133 height 11
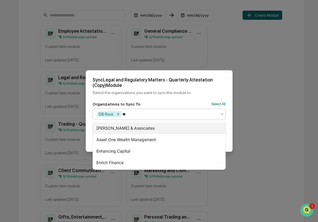
type input "***"
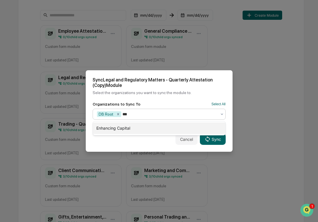
click at [119, 122] on div "Enhancing Capital" at bounding box center [159, 127] width 133 height 11
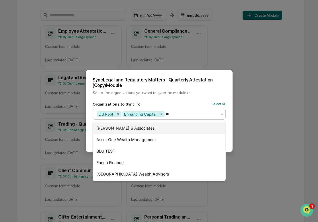
type input "***"
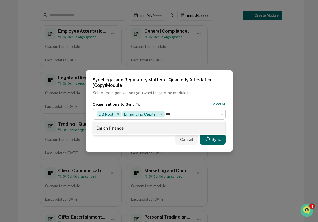
click at [119, 122] on div "Enrich Finance" at bounding box center [159, 127] width 133 height 11
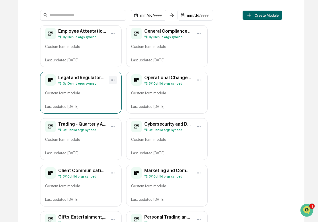
click at [111, 80] on html "Calendar Manage Tasks Reviews Approval Management Company People, Data, Setting…" at bounding box center [159, 28] width 318 height 222
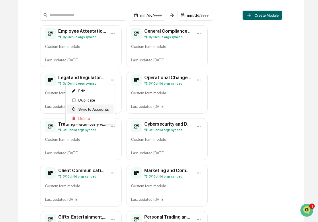
click at [100, 111] on span "Sync to Accounts" at bounding box center [93, 109] width 31 height 5
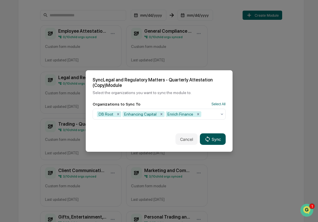
click at [207, 139] on icon at bounding box center [207, 139] width 6 height 6
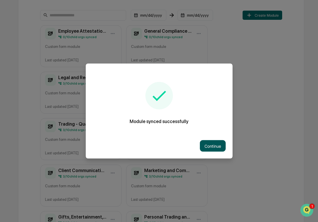
click at [207, 147] on button "Continue" at bounding box center [213, 145] width 26 height 11
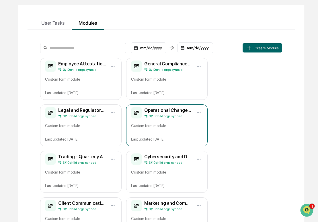
scroll to position [28, 0]
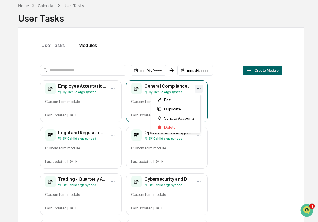
click at [198, 89] on html "Calendar Manage Tasks Reviews Approval Management Company People, Data, Setting…" at bounding box center [159, 83] width 318 height 222
click at [178, 116] on div "Sync to Accounts" at bounding box center [176, 118] width 47 height 9
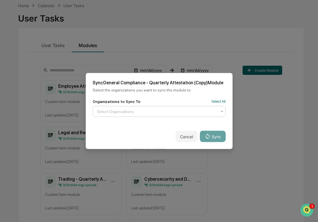
click at [179, 112] on div at bounding box center [157, 112] width 120 height 6
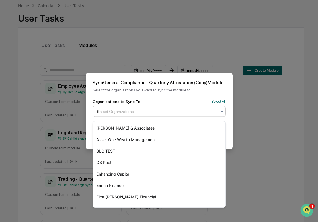
type input "**"
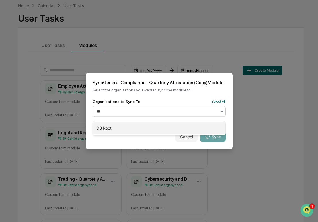
click at [164, 126] on div "DB Root" at bounding box center [159, 127] width 133 height 11
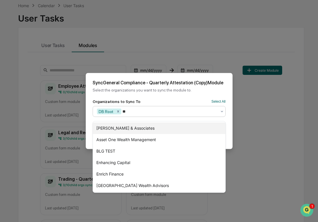
type input "***"
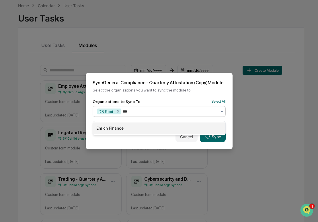
click at [161, 129] on div "Enrich Finance" at bounding box center [159, 127] width 133 height 11
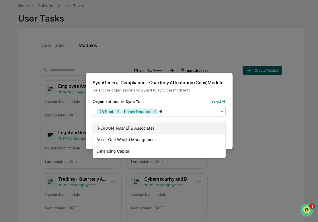
type input "***"
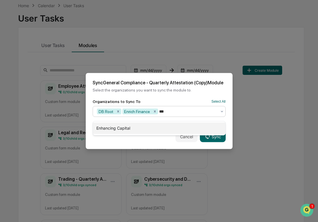
click at [161, 129] on div "Enhancing Capital" at bounding box center [159, 127] width 133 height 11
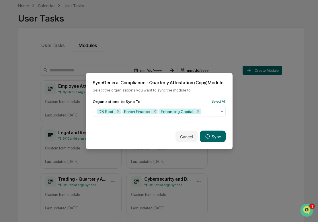
click at [229, 131] on div "Cancel Sync" at bounding box center [159, 136] width 147 height 25
click at [214, 138] on button "Sync" at bounding box center [213, 136] width 26 height 11
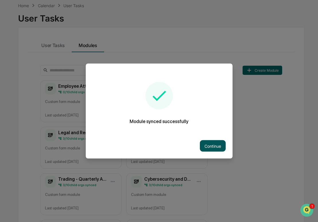
click at [209, 146] on button "Continue" at bounding box center [213, 145] width 26 height 11
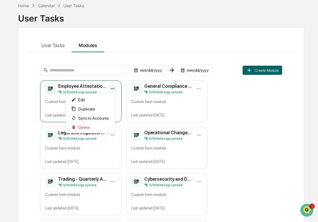
click at [113, 90] on html "Calendar Manage Tasks Reviews Approval Management Company People, Data, Setting…" at bounding box center [159, 83] width 318 height 222
click at [106, 121] on div "Sync to Accounts" at bounding box center [90, 118] width 47 height 9
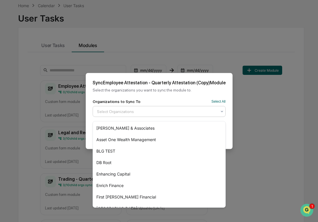
click at [118, 113] on div at bounding box center [157, 112] width 120 height 6
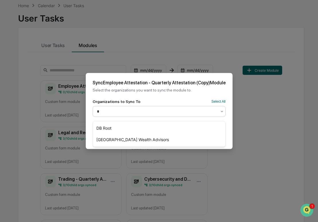
type input "**"
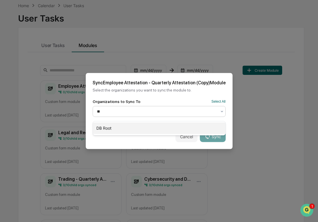
click at [112, 124] on div "DB Root" at bounding box center [159, 127] width 133 height 11
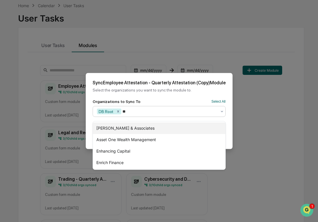
type input "***"
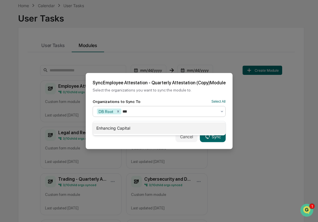
click at [112, 124] on div "Enhancing Capital" at bounding box center [159, 127] width 133 height 11
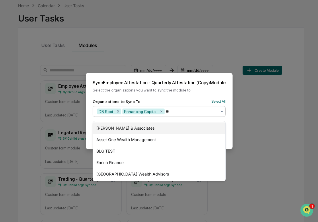
type input "***"
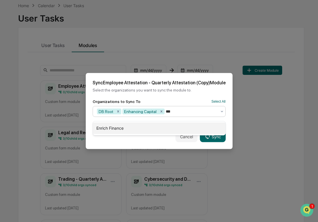
click at [112, 124] on div "Enrich Finance" at bounding box center [159, 127] width 133 height 11
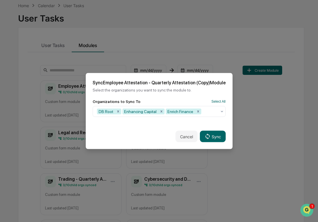
click at [229, 129] on div "Cancel Sync" at bounding box center [159, 136] width 147 height 25
click at [216, 139] on button "Sync" at bounding box center [213, 136] width 26 height 11
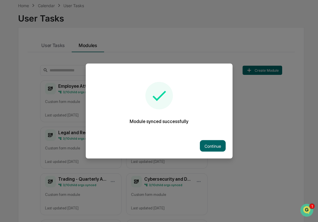
click at [215, 139] on div "Continue" at bounding box center [159, 145] width 147 height 25
click at [211, 147] on button "Continue" at bounding box center [213, 145] width 26 height 11
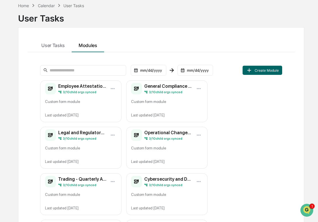
scroll to position [0, 0]
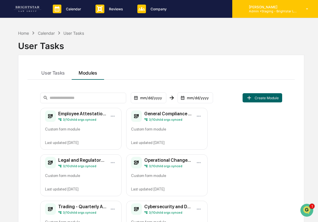
click at [281, 15] on div "[PERSON_NAME] Admin • Staging - Brightstar Law Group" at bounding box center [275, 9] width 86 height 18
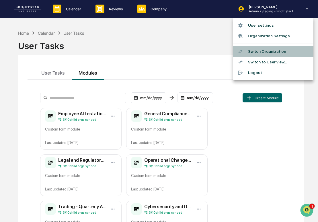
click at [283, 53] on li "Switch Organization" at bounding box center [273, 51] width 80 height 11
